Goal: Check status: Check status

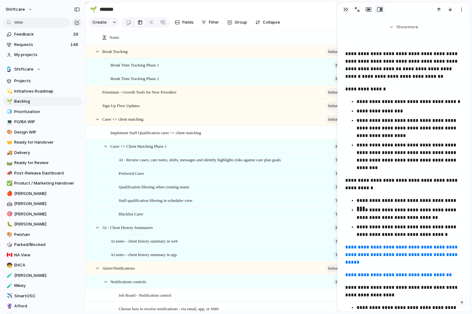
scroll to position [205, 0]
